Goal: Task Accomplishment & Management: Use online tool/utility

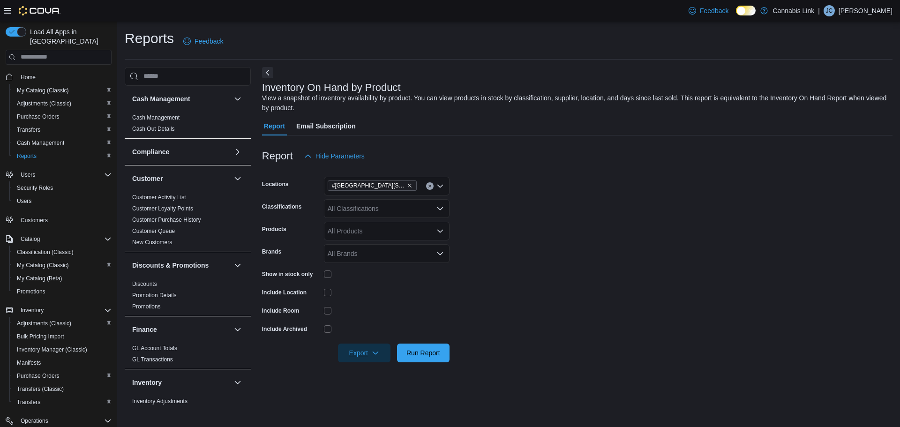
scroll to position [94, 0]
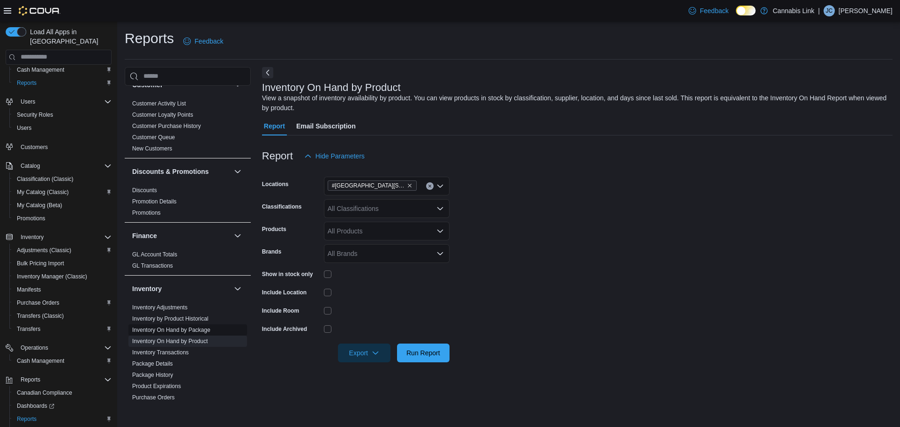
click at [196, 328] on link "Inventory On Hand by Package" at bounding box center [171, 330] width 78 height 7
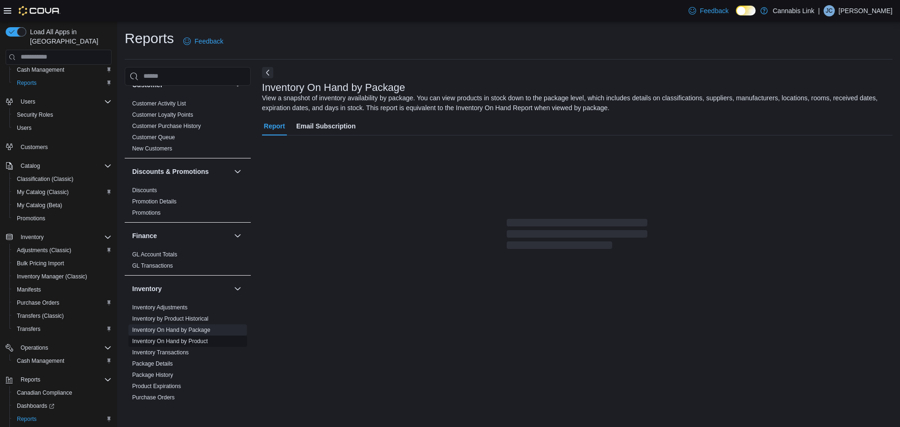
click at [199, 341] on link "Inventory On Hand by Product" at bounding box center [169, 341] width 75 height 7
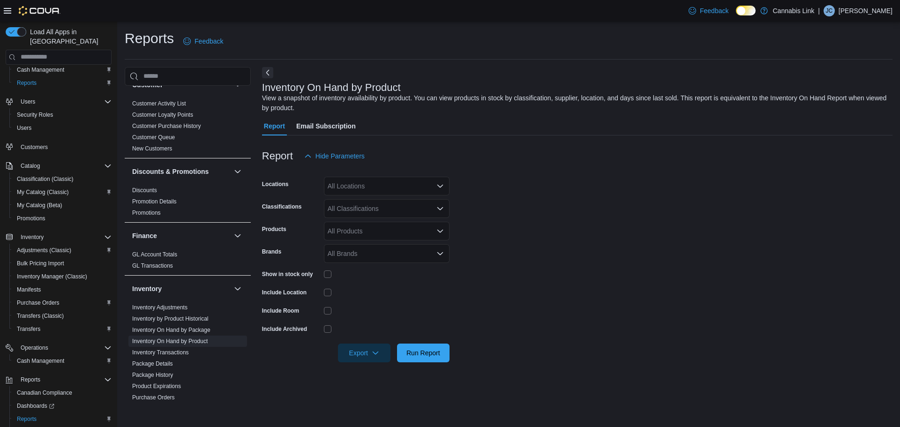
click at [394, 182] on div "All Locations" at bounding box center [387, 186] width 126 height 19
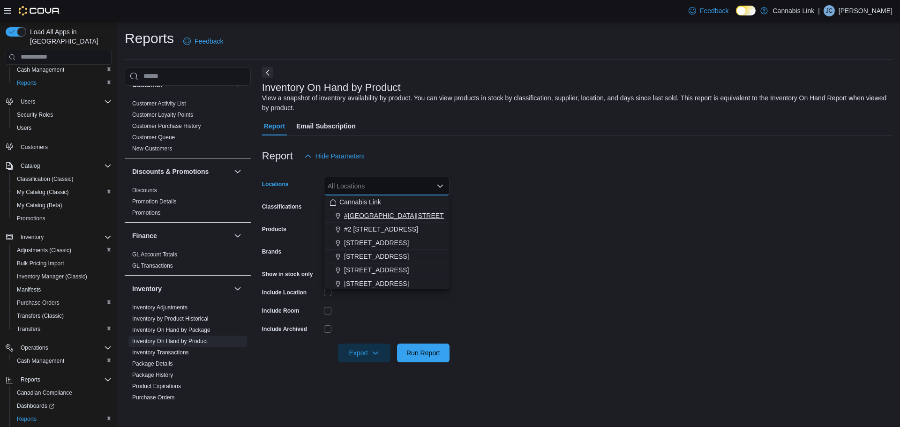
click at [415, 214] on span "#[GEOGRAPHIC_DATA][STREET_ADDRESS]" at bounding box center [412, 215] width 137 height 9
click at [523, 234] on form "Locations #[GEOGRAPHIC_DATA][STREET_ADDRESS]. Selected. [STREET_ADDRESS]. Press…" at bounding box center [577, 263] width 630 height 197
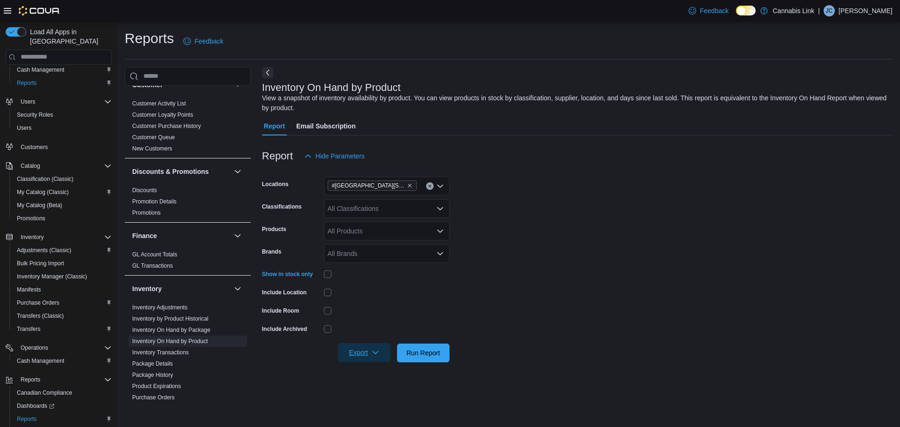
click at [357, 351] on span "Export" at bounding box center [363, 352] width 41 height 19
click at [352, 299] on span "Export to Excel" at bounding box center [365, 296] width 42 height 7
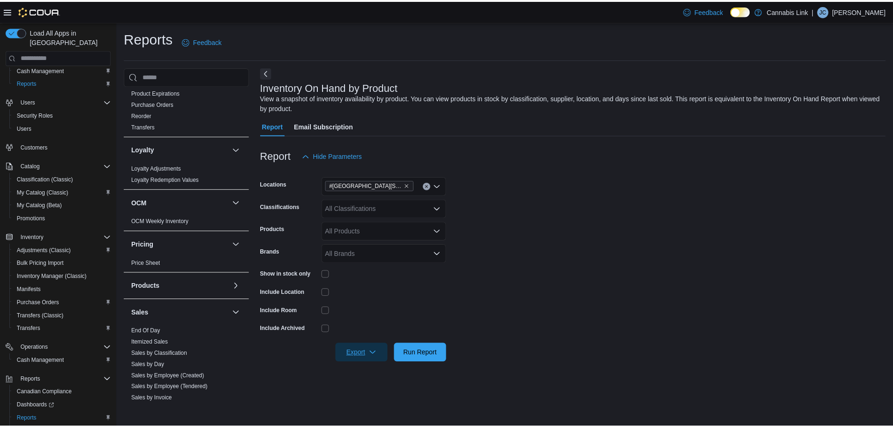
scroll to position [469, 0]
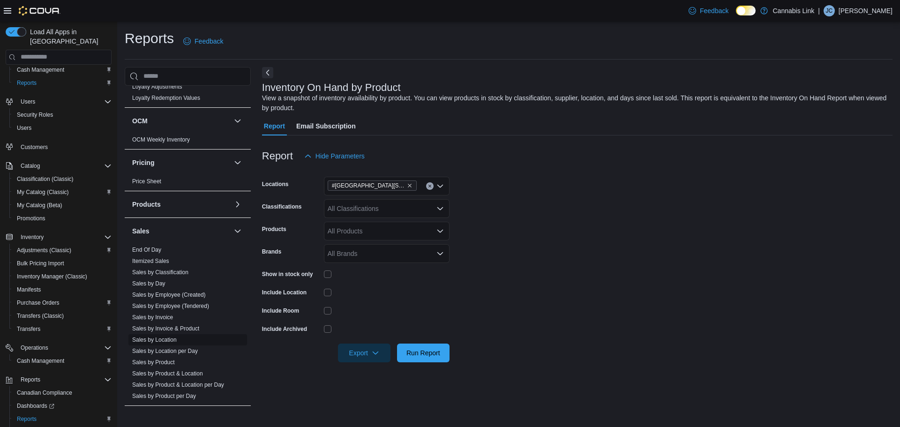
click at [168, 342] on link "Sales by Location" at bounding box center [154, 339] width 45 height 7
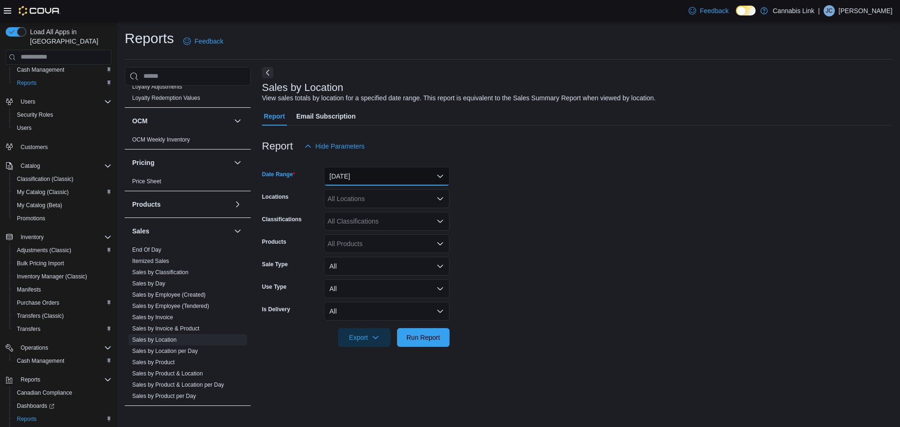
click at [371, 177] on button "[DATE]" at bounding box center [387, 176] width 126 height 19
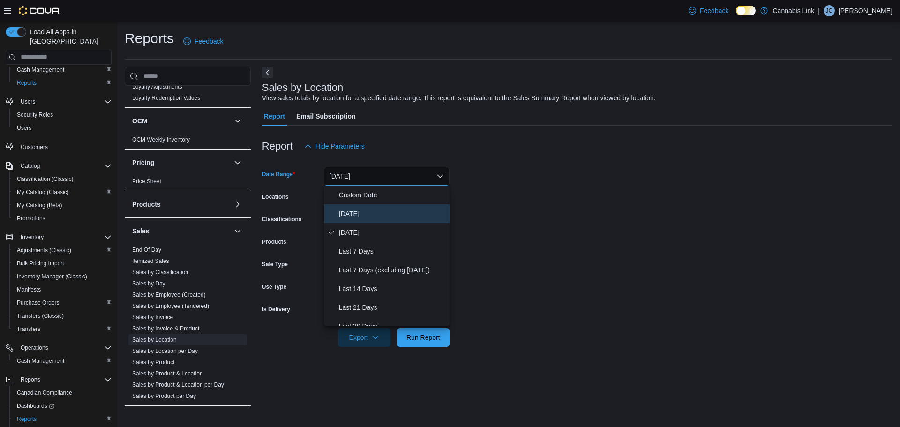
click at [372, 217] on span "[DATE]" at bounding box center [392, 213] width 107 height 11
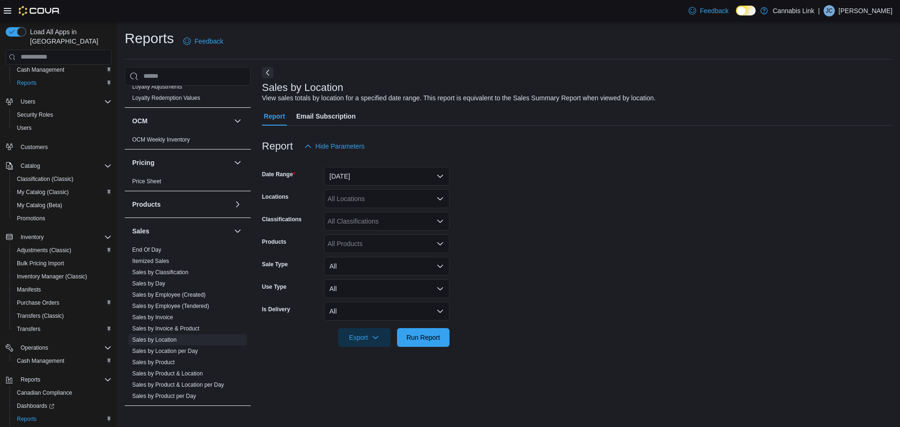
click at [372, 199] on div "All Locations" at bounding box center [387, 198] width 126 height 19
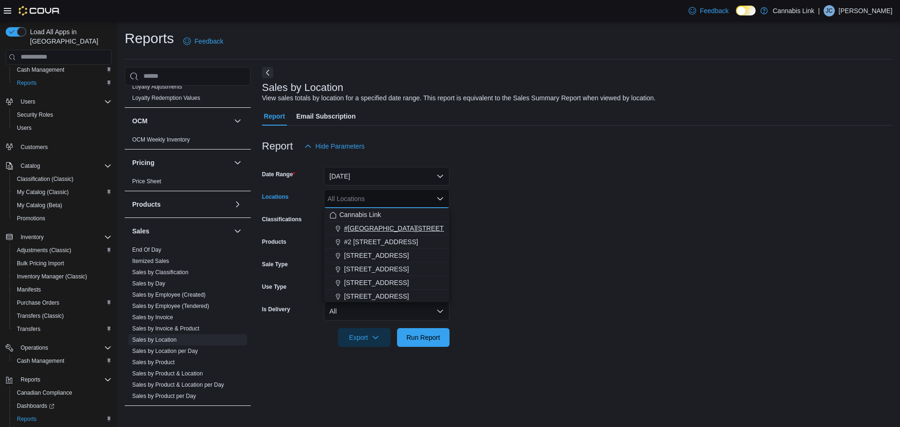
click at [389, 224] on span "#[GEOGRAPHIC_DATA][STREET_ADDRESS]" at bounding box center [412, 228] width 137 height 9
click at [590, 239] on form "Date Range [DATE] Locations #[GEOGRAPHIC_DATA][STREET_ADDRESS]. Selected. [STRE…" at bounding box center [577, 251] width 630 height 191
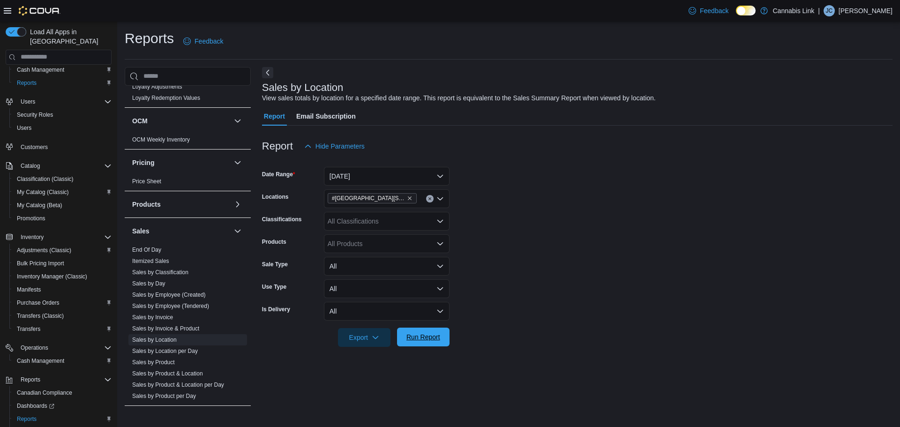
click at [418, 339] on span "Run Report" at bounding box center [423, 336] width 34 height 9
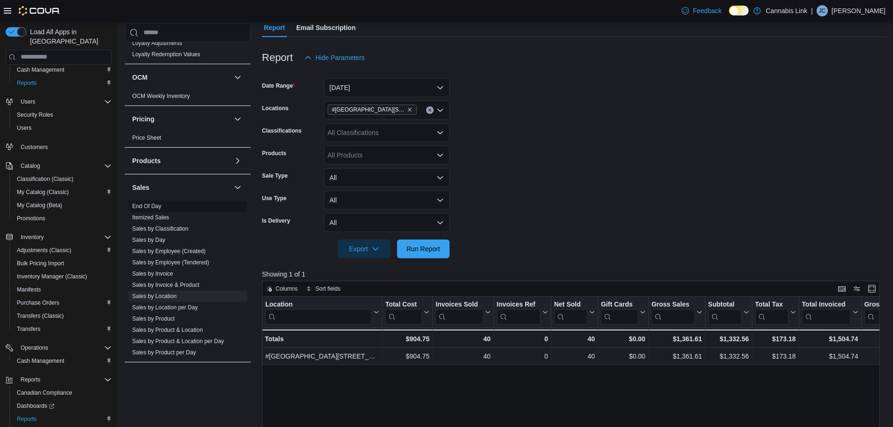
scroll to position [47, 0]
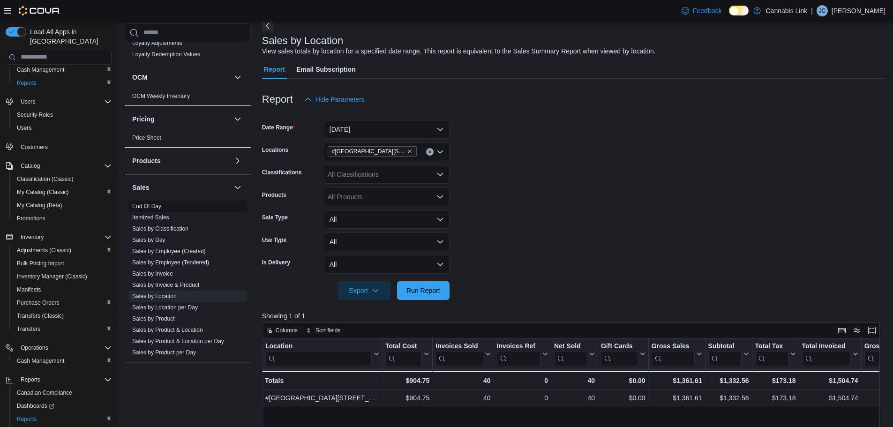
click at [156, 202] on span "End Of Day" at bounding box center [187, 206] width 119 height 11
click at [155, 207] on link "End Of Day" at bounding box center [146, 206] width 29 height 7
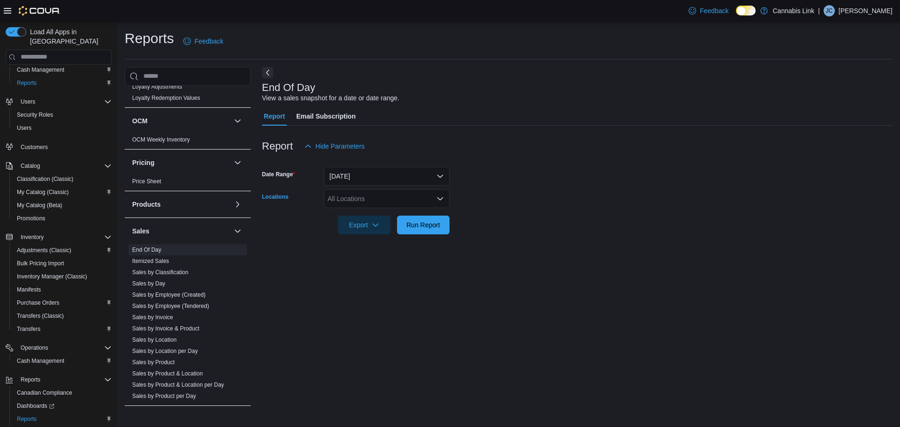
click at [392, 199] on div "All Locations" at bounding box center [387, 198] width 126 height 19
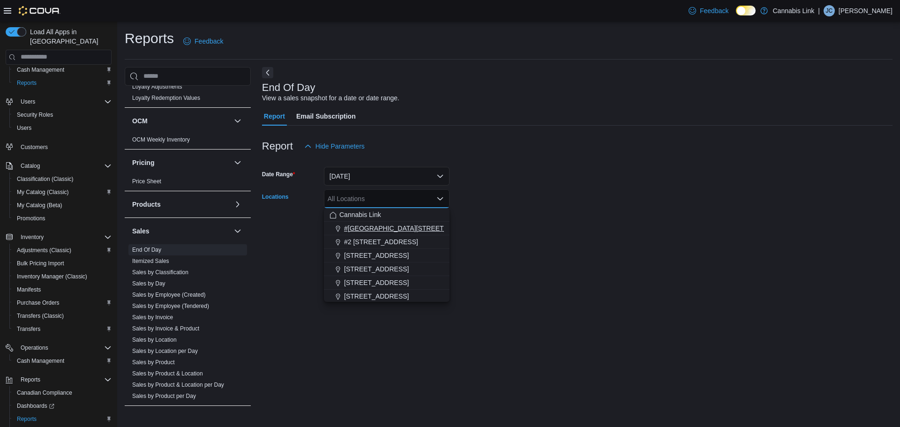
click at [392, 228] on span "#[GEOGRAPHIC_DATA][STREET_ADDRESS]" at bounding box center [412, 228] width 137 height 9
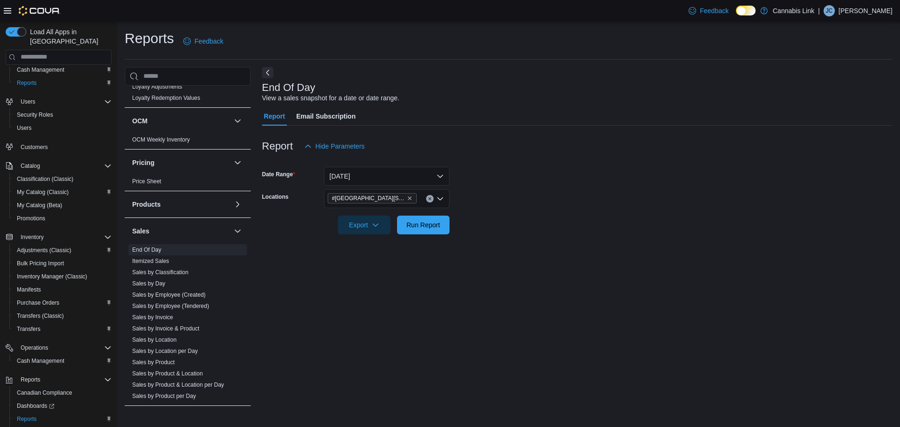
click at [572, 225] on form "Date Range [DATE] Locations #1 [STREET_ADDRESS] Export Run Report" at bounding box center [577, 195] width 630 height 79
click at [426, 227] on span "Run Report" at bounding box center [423, 224] width 34 height 9
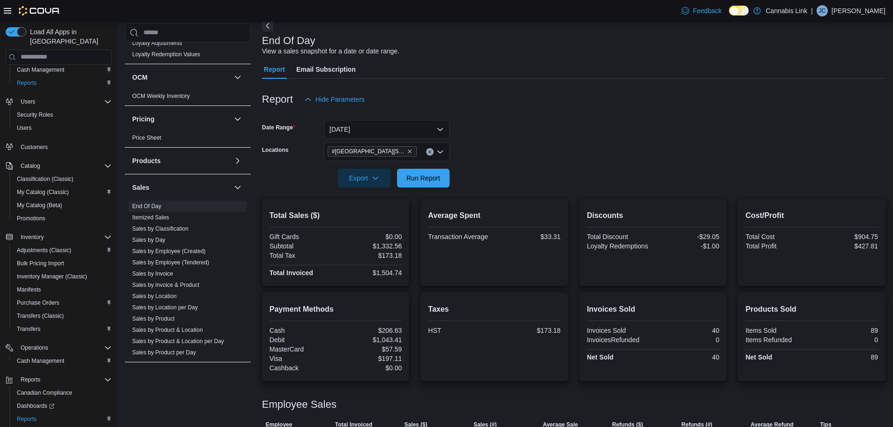
scroll to position [79, 0]
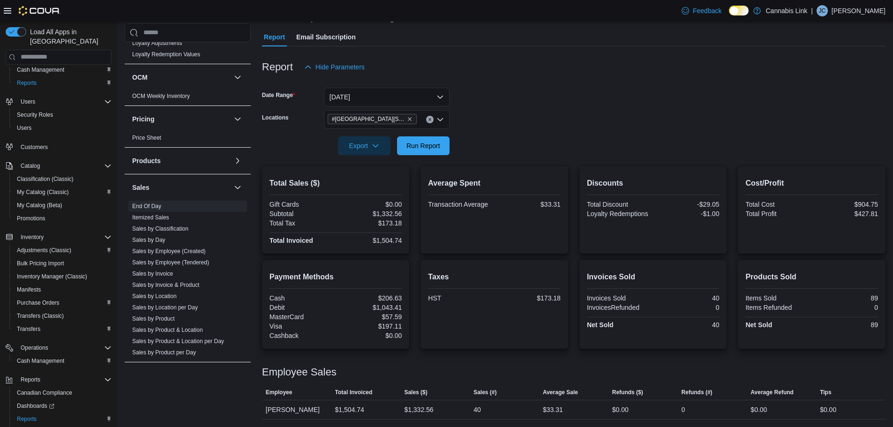
click at [429, 119] on icon "Clear input" at bounding box center [429, 119] width 2 height 2
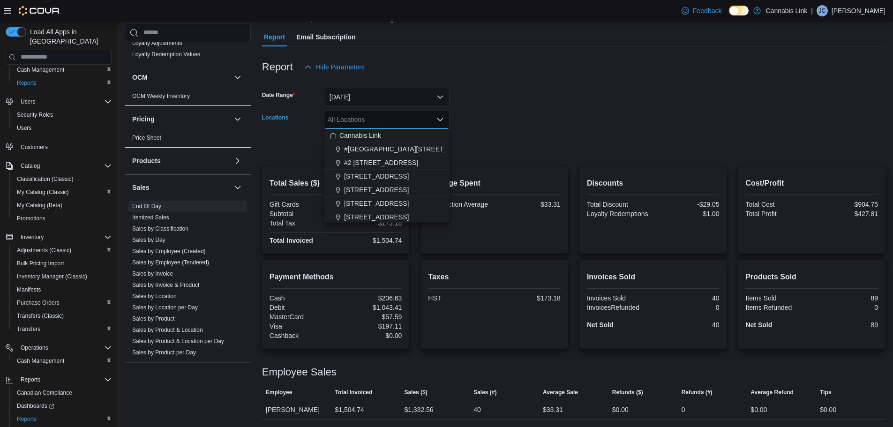
click at [599, 118] on form "Date Range [DATE] Locations All Locations Combo box. Selected. Combo box input.…" at bounding box center [573, 115] width 623 height 79
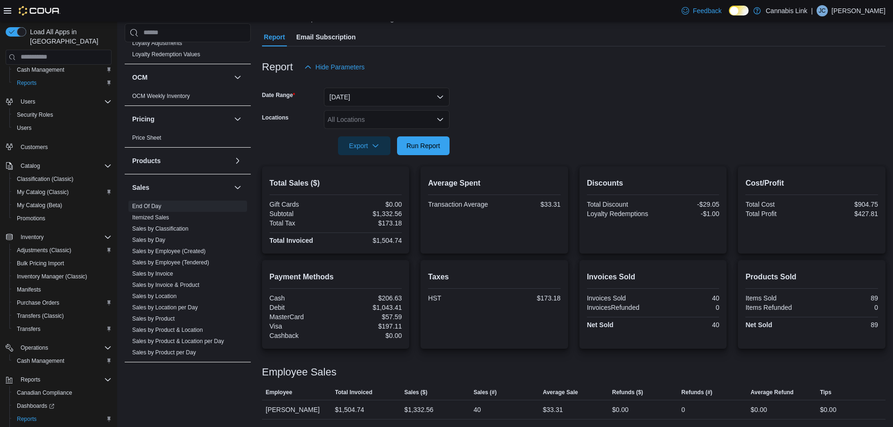
click at [874, 5] on p "[PERSON_NAME]" at bounding box center [858, 10] width 54 height 11
click at [849, 89] on button "Sign Out" at bounding box center [838, 91] width 86 height 15
